Goal: Find specific page/section: Find specific page/section

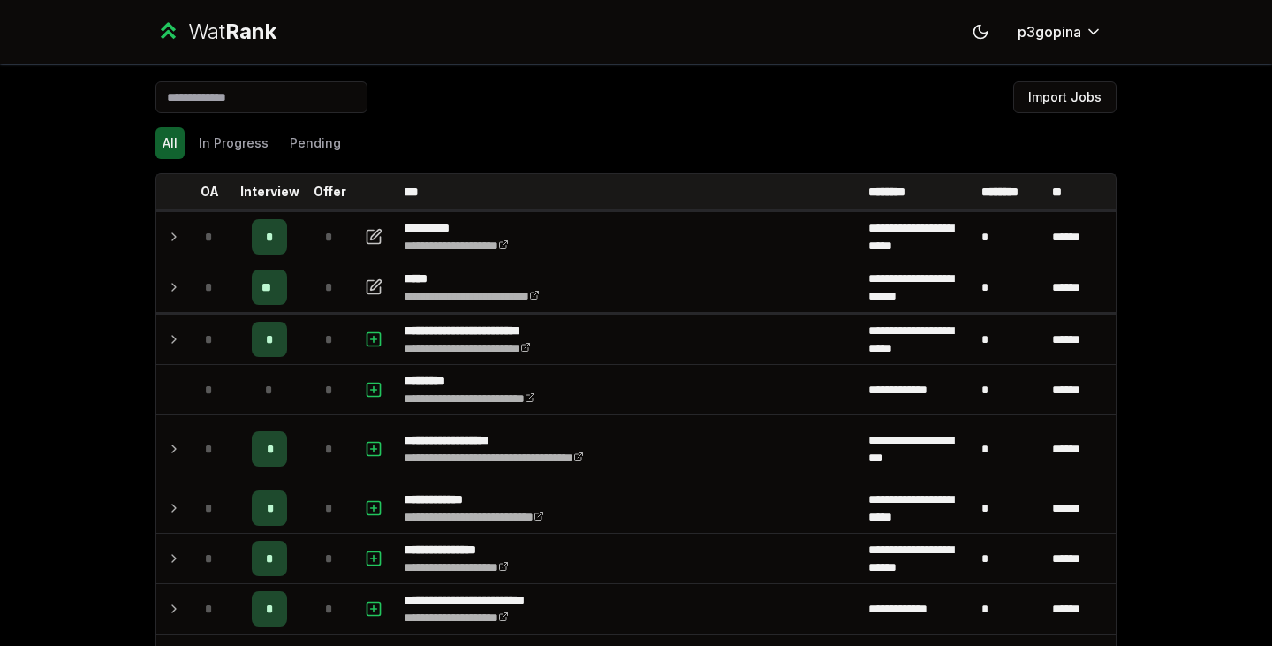
click at [192, 291] on div "*" at bounding box center [209, 286] width 35 height 35
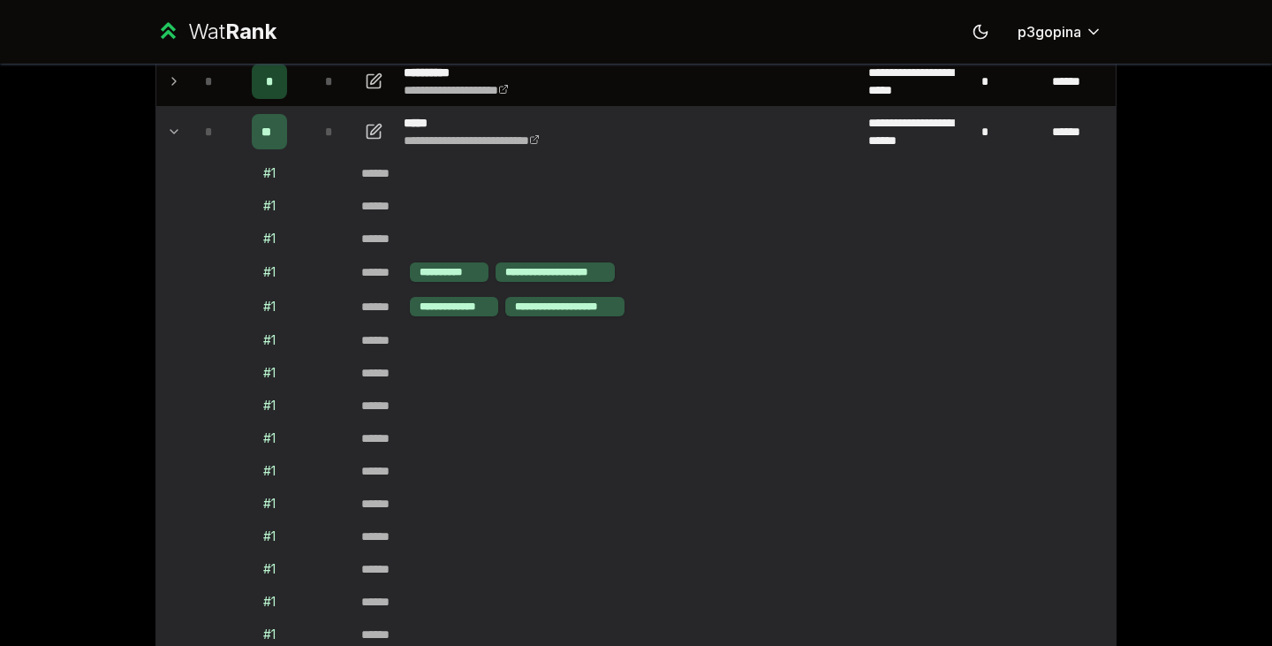
scroll to position [141, 0]
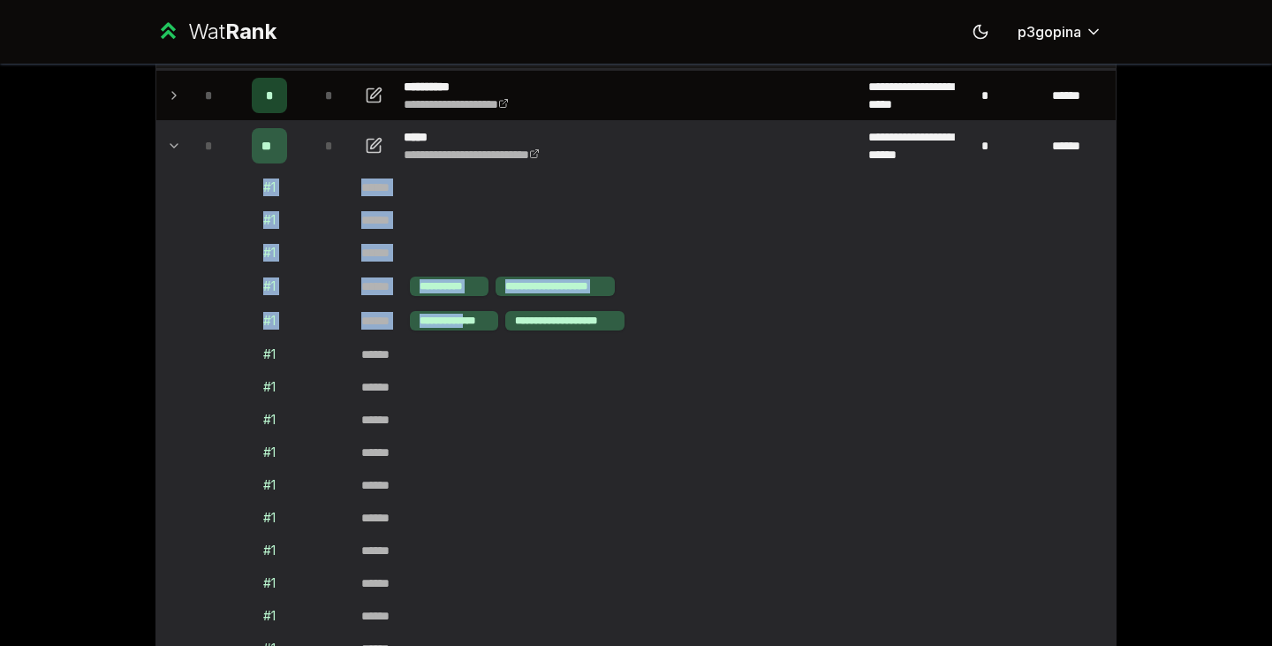
drag, startPoint x: 251, startPoint y: 185, endPoint x: 466, endPoint y: 322, distance: 255.3
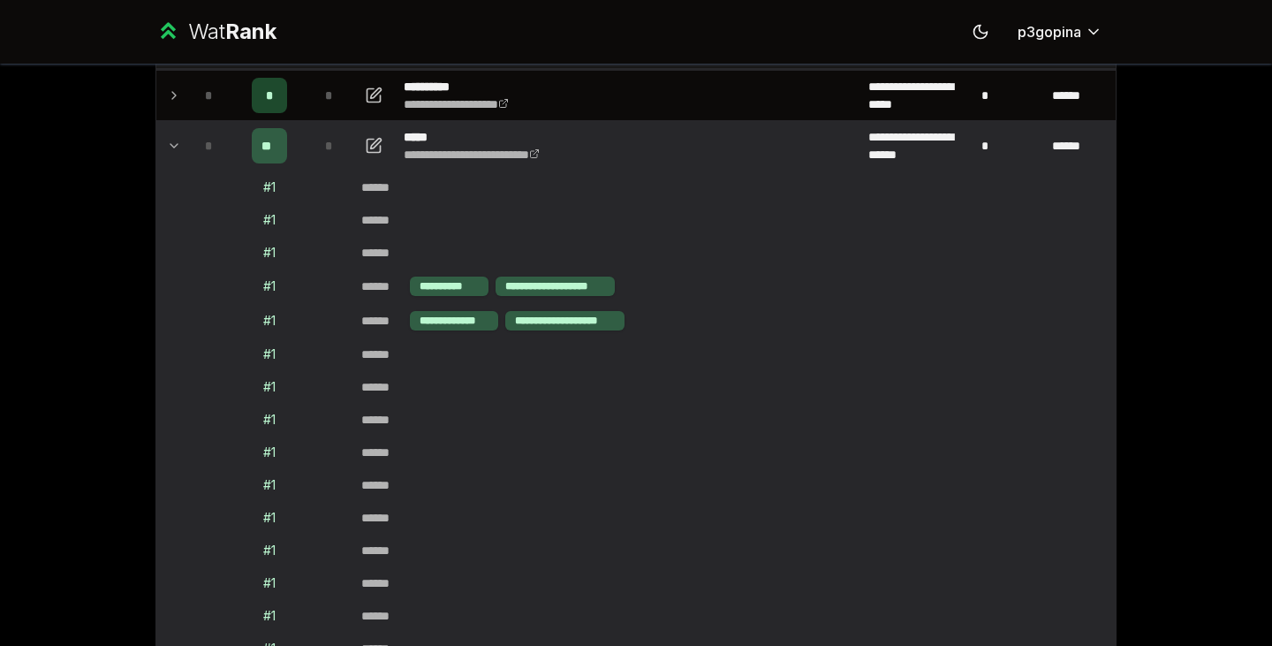
click at [392, 386] on div "******" at bounding box center [382, 387] width 42 height 18
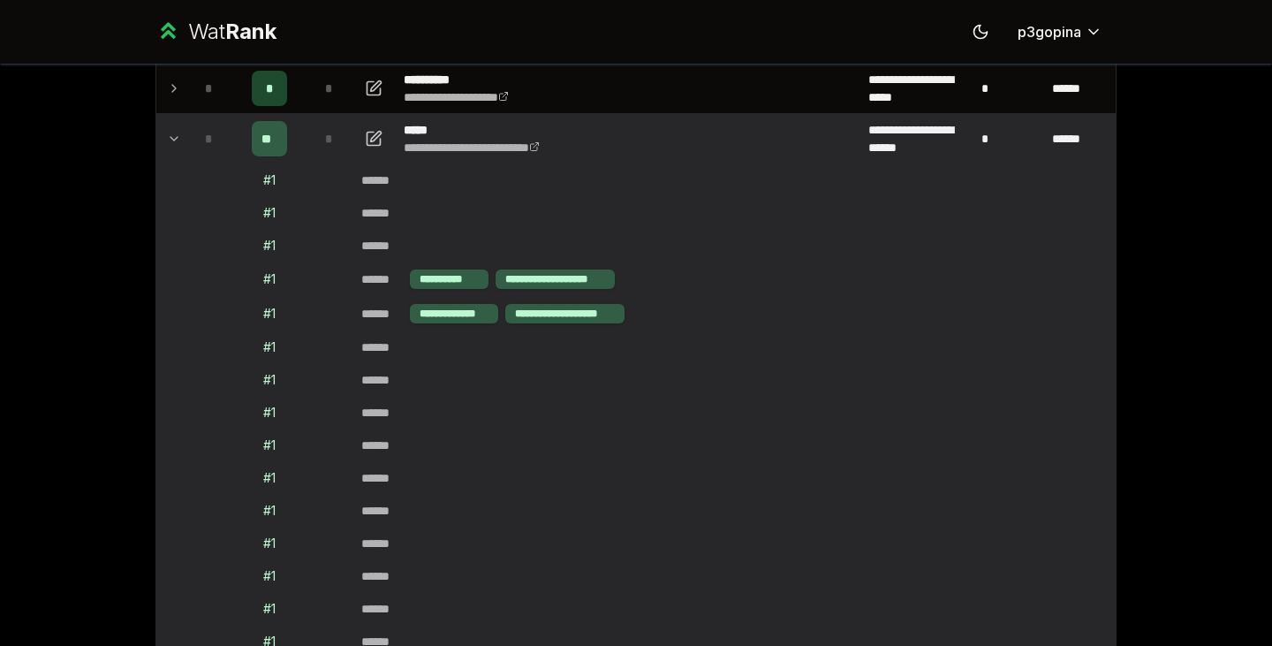
click at [171, 132] on icon at bounding box center [174, 138] width 14 height 21
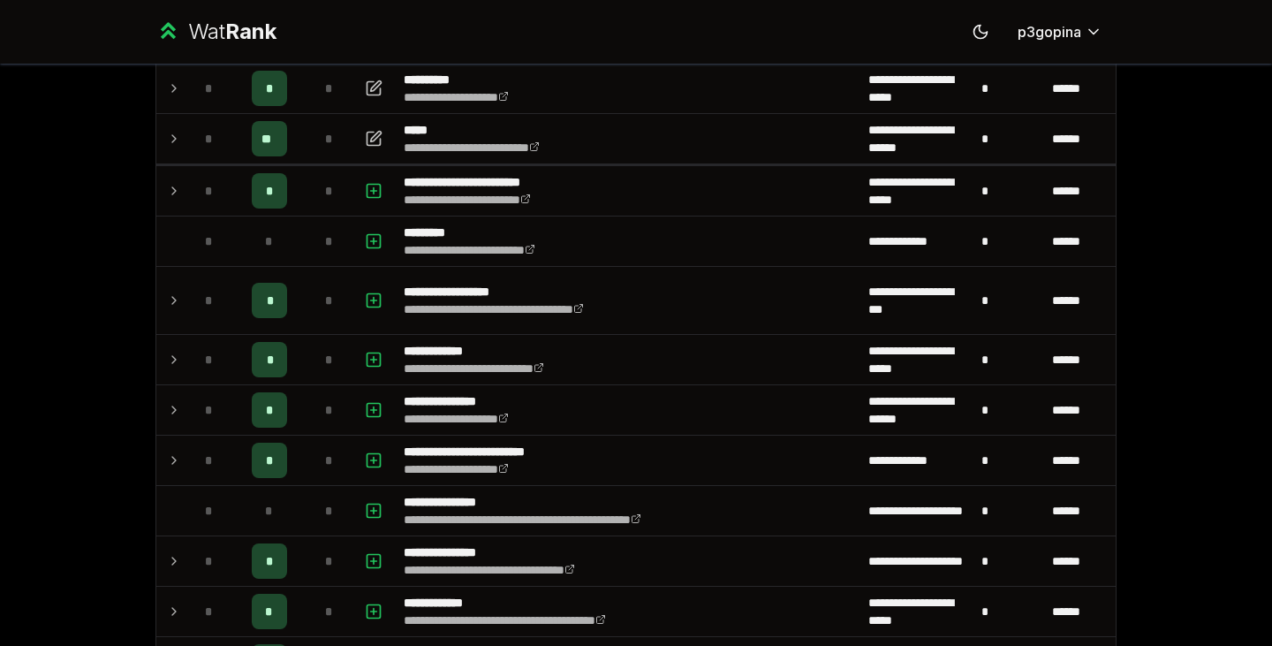
click at [170, 80] on icon at bounding box center [174, 88] width 14 height 21
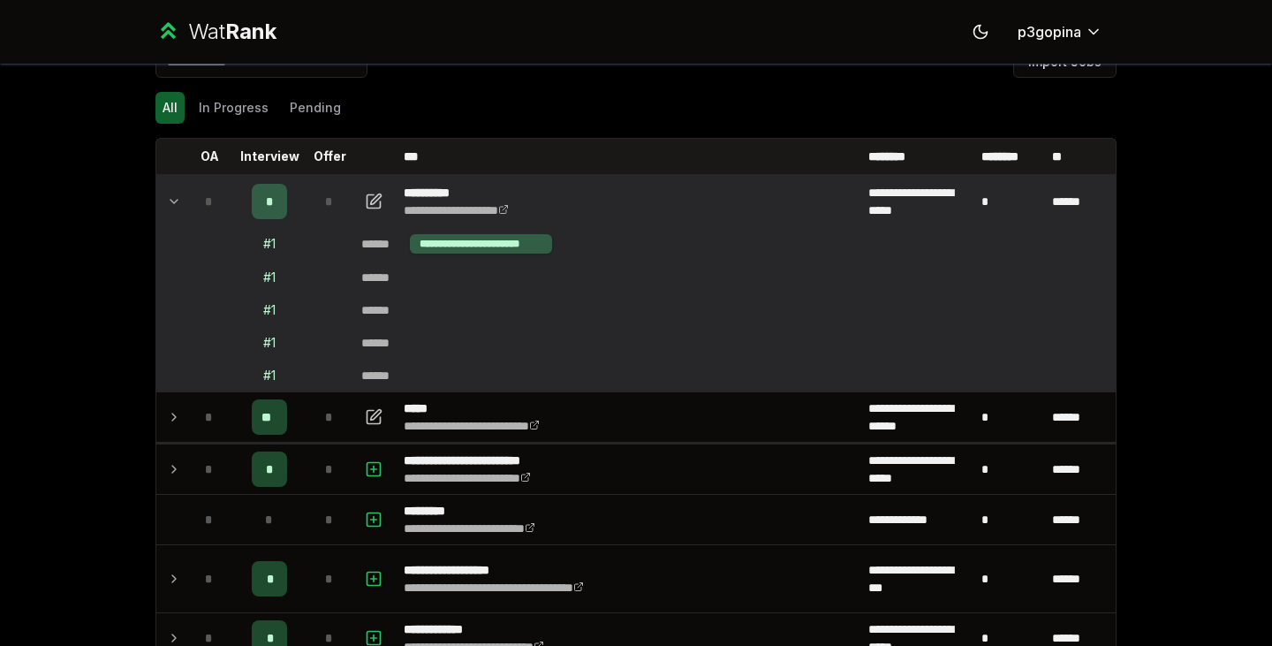
scroll to position [35, 0]
click at [172, 201] on icon at bounding box center [174, 201] width 14 height 21
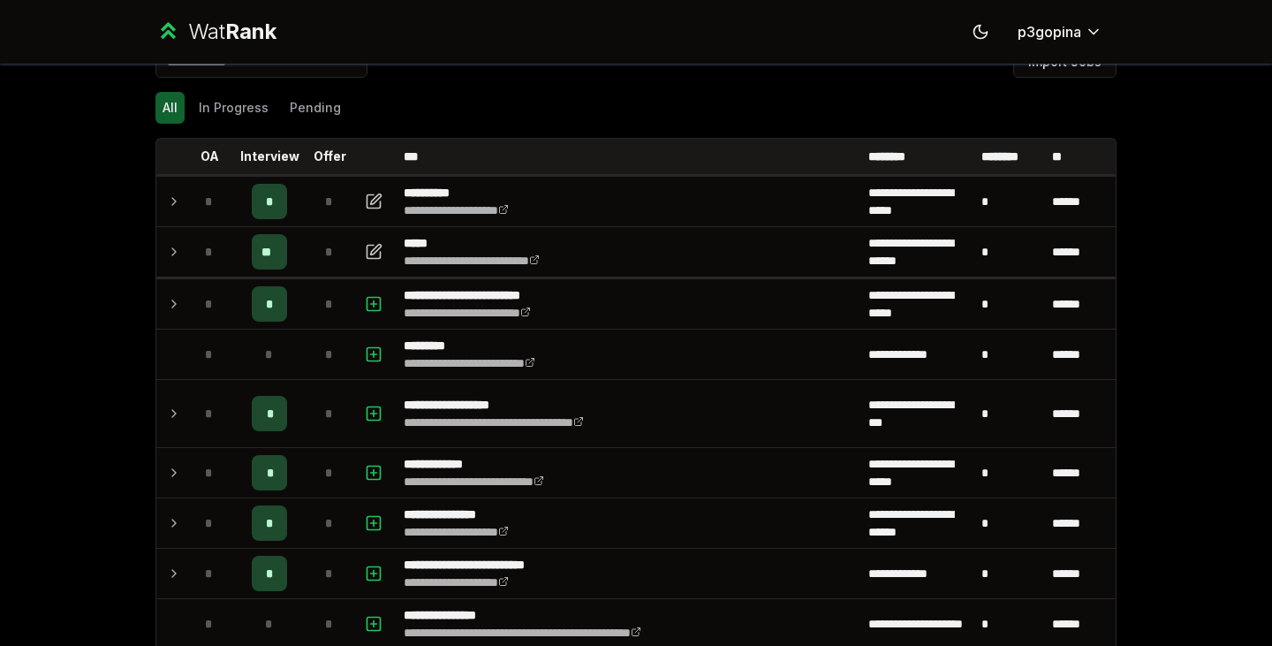
click at [192, 252] on div "*" at bounding box center [209, 251] width 35 height 35
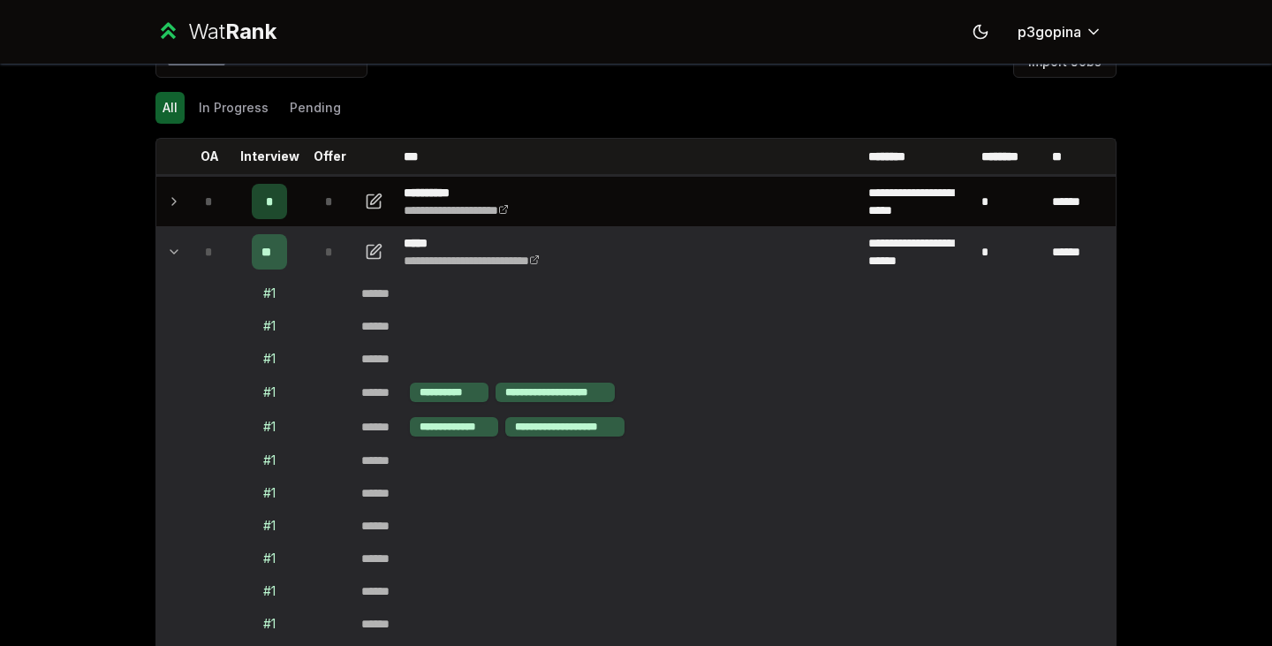
click at [192, 252] on div "*" at bounding box center [209, 251] width 35 height 35
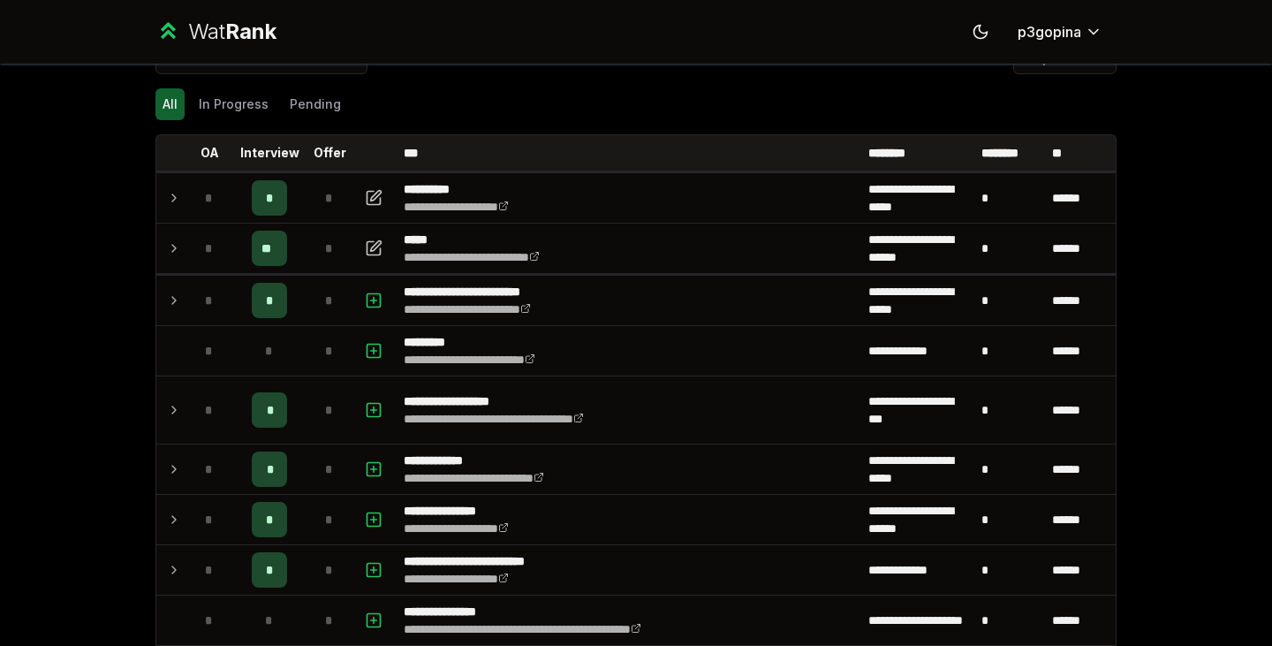
scroll to position [0, 0]
